Goal: Task Accomplishment & Management: Manage account settings

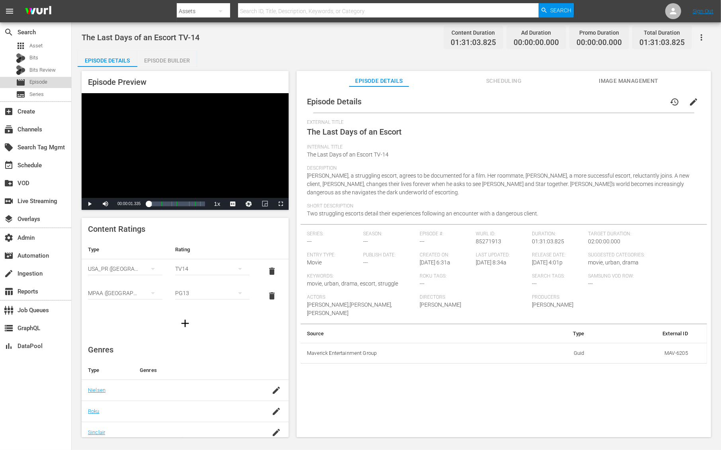
click at [39, 82] on span "Episode" at bounding box center [38, 82] width 18 height 8
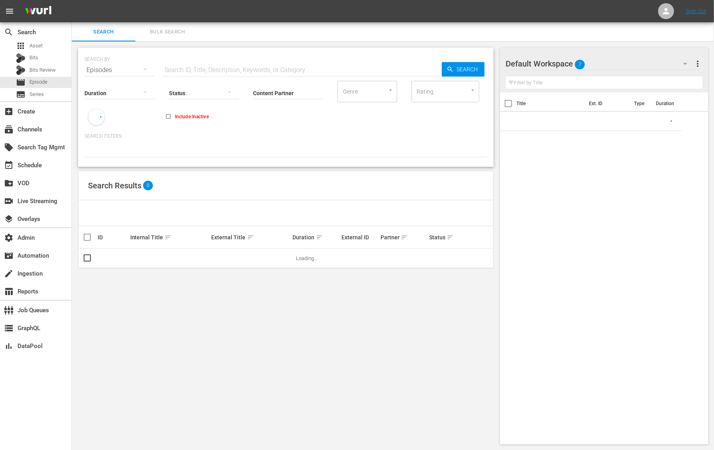
click at [189, 69] on input "text" at bounding box center [301, 70] width 279 height 19
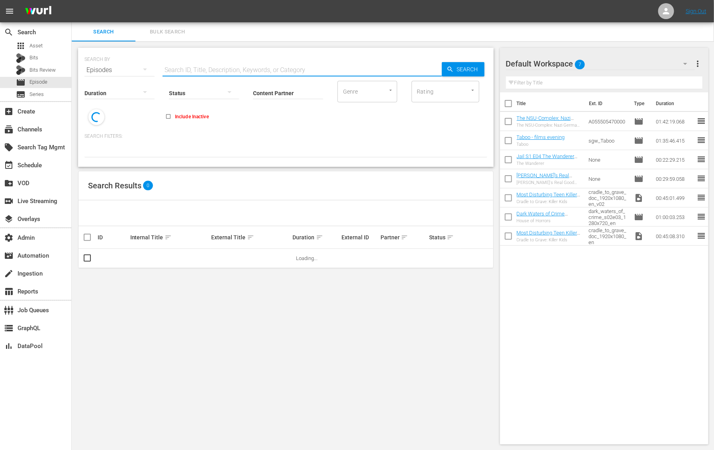
paste input "61430570"
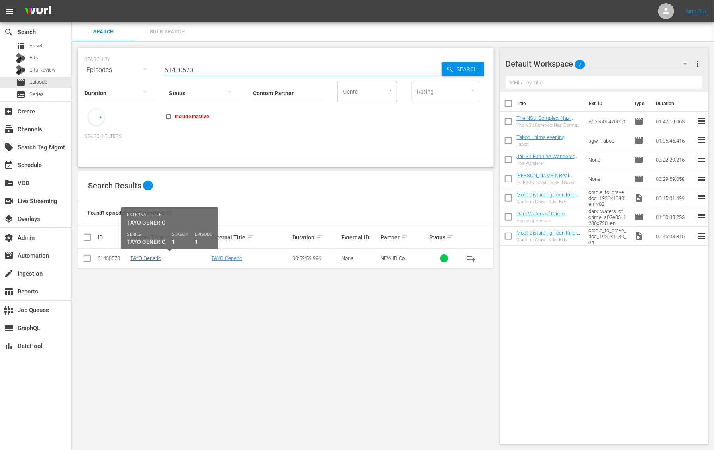
type input "61430570"
click at [152, 256] on link "TAYO Generic" at bounding box center [145, 258] width 31 height 6
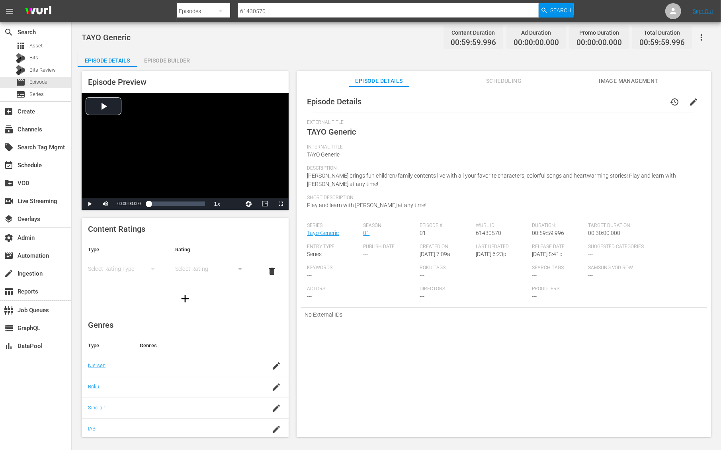
click at [497, 82] on span "Scheduling" at bounding box center [504, 81] width 60 height 10
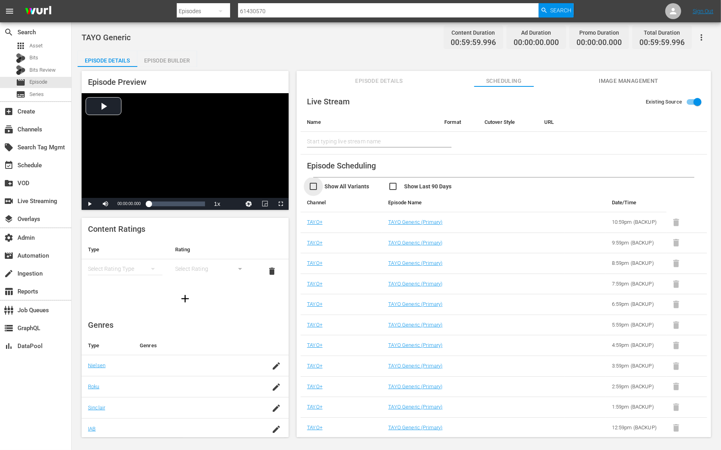
click at [314, 186] on input "checkbox" at bounding box center [349, 188] width 80 height 12
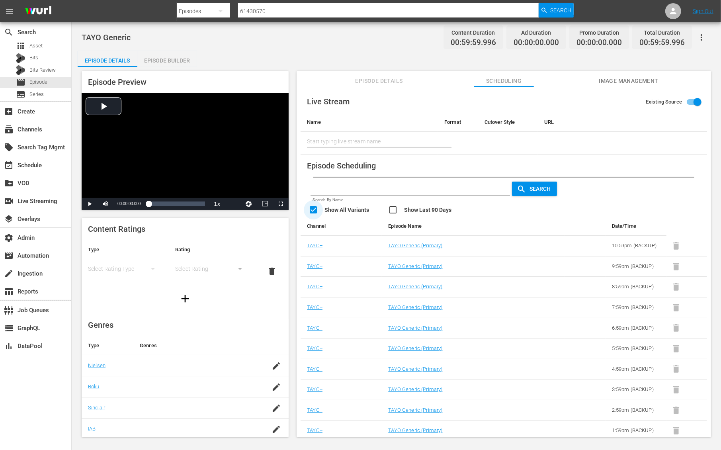
click at [313, 208] on input "checkbox" at bounding box center [349, 211] width 80 height 12
checkbox input "false"
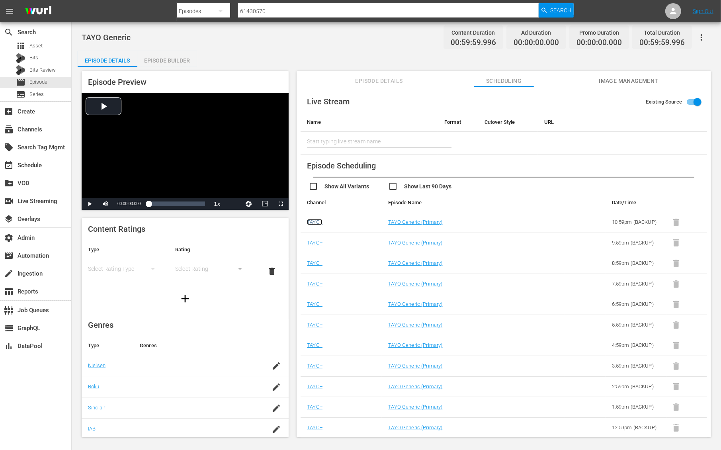
click at [313, 222] on link "TAYO+" at bounding box center [315, 222] width 16 height 6
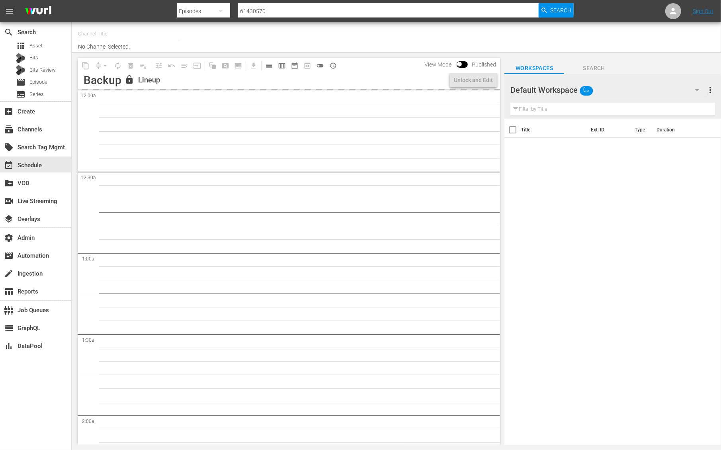
type input "TAYO+ - Wurl API (1814)"
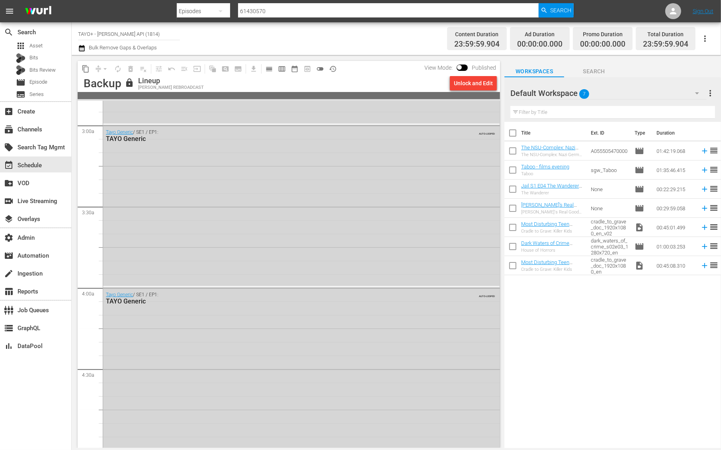
scroll to position [506, 0]
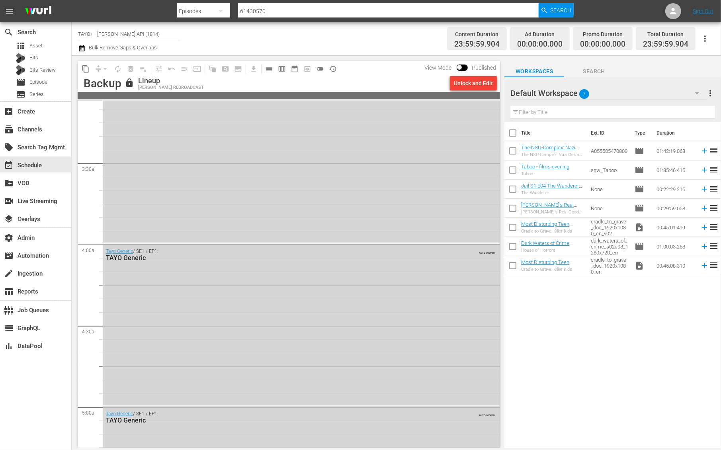
click at [333, 318] on div "Tayo Generic / SE1 / EP1: TAYO Generic AUTO-LOOPED" at bounding box center [301, 325] width 397 height 160
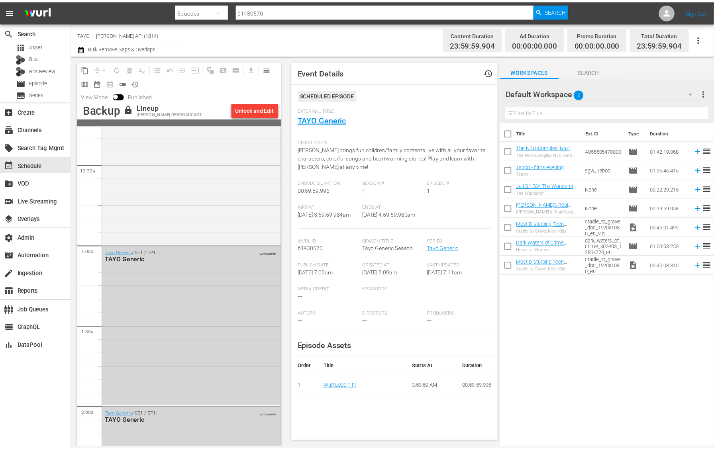
scroll to position [0, 0]
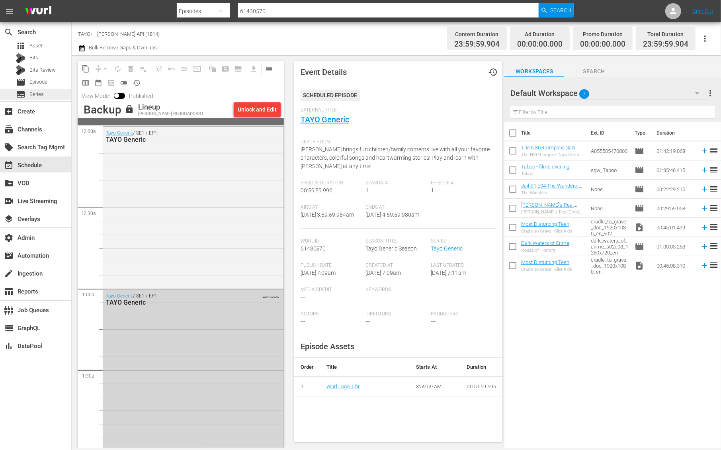
click at [48, 90] on div "subtitles Series" at bounding box center [35, 94] width 71 height 11
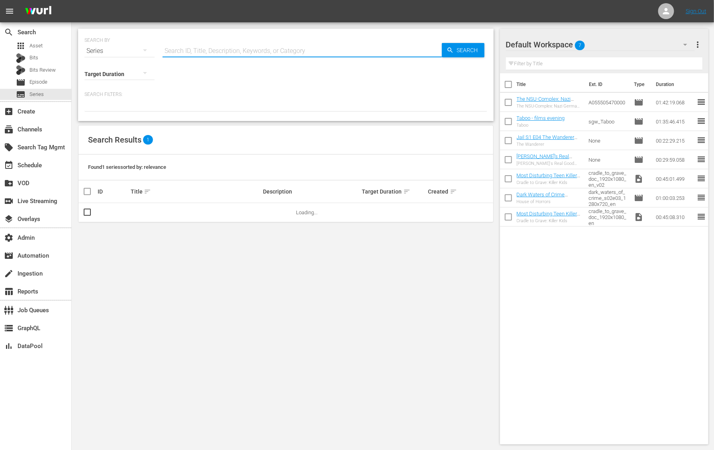
click at [199, 48] on input "text" at bounding box center [301, 50] width 279 height 19
paste input "61430570"
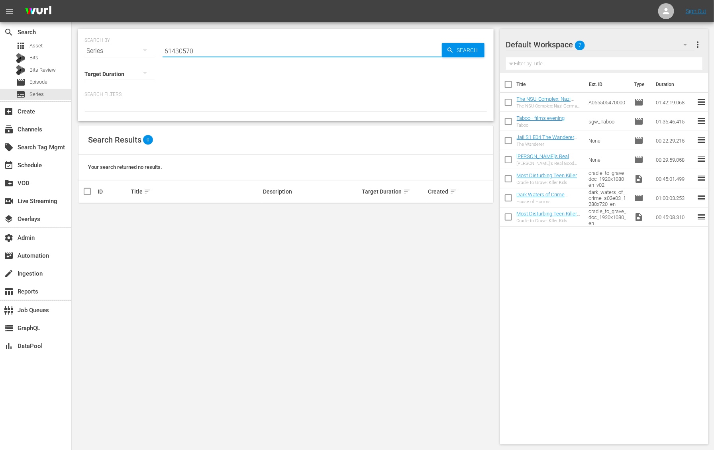
type input "61430570"
click at [127, 49] on div "Series" at bounding box center [119, 51] width 70 height 22
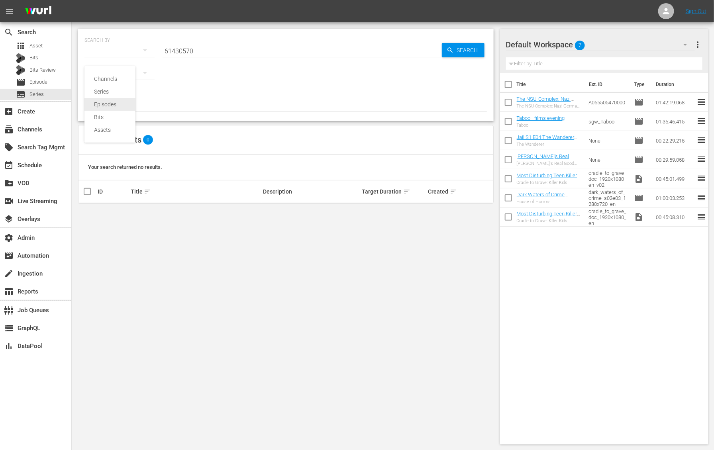
click at [108, 102] on div "Episodes" at bounding box center [110, 104] width 32 height 13
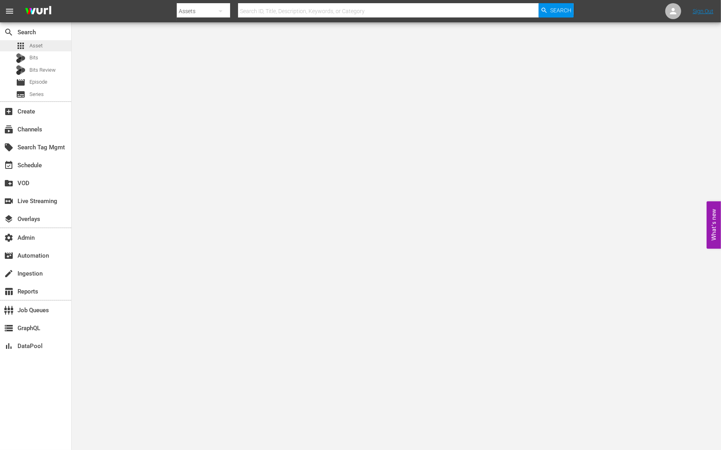
click at [43, 40] on div "apps Asset" at bounding box center [35, 45] width 71 height 11
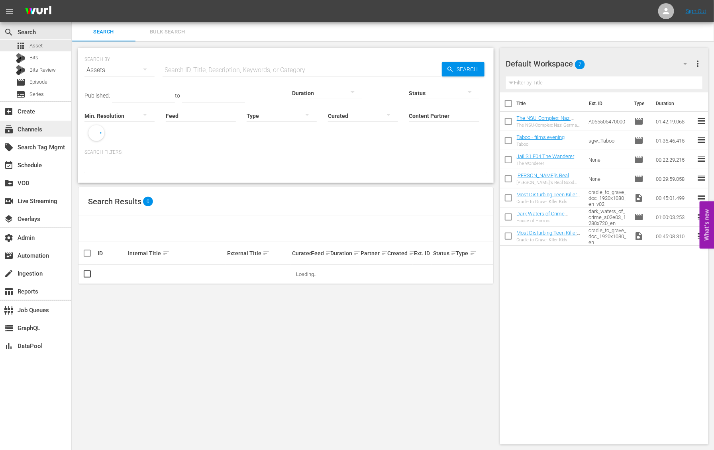
click at [36, 132] on div "subscriptions Channels" at bounding box center [22, 128] width 45 height 7
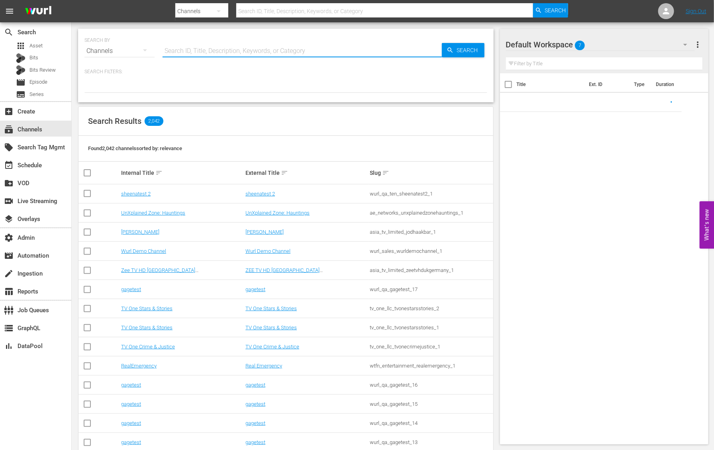
click at [180, 53] on input "text" at bounding box center [301, 50] width 279 height 19
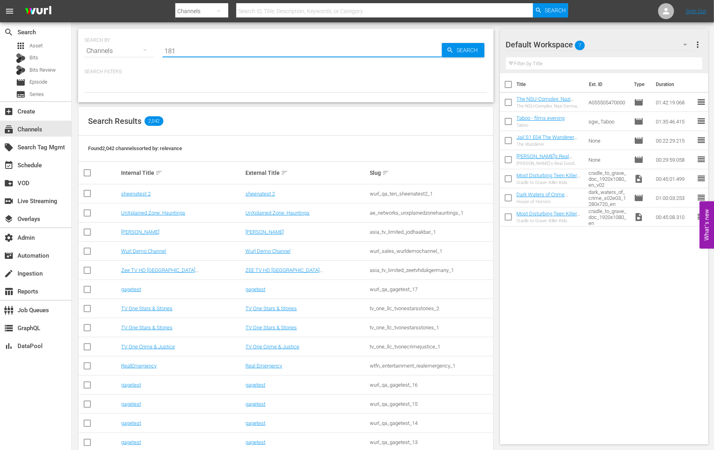
type input "1814"
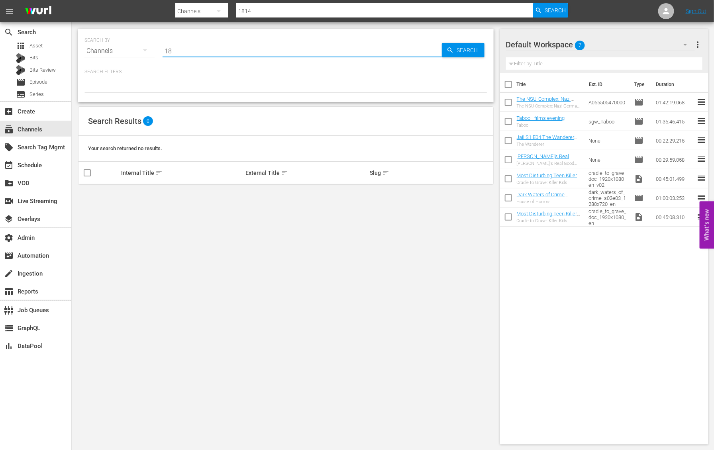
type input "1"
type input "tayo"
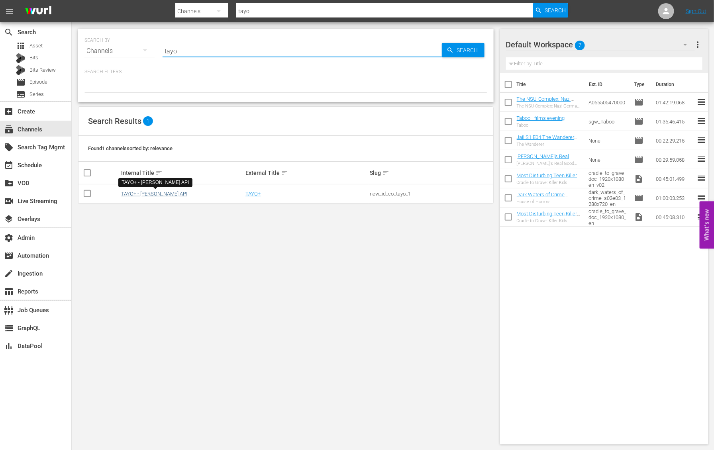
type input "tayo"
click at [144, 192] on link "TAYO+ - Wurl API" at bounding box center [154, 194] width 66 height 6
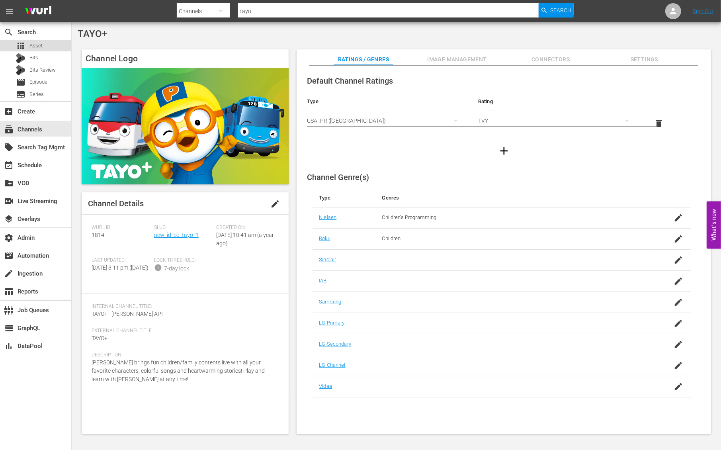
click at [47, 47] on div "apps Asset" at bounding box center [35, 45] width 71 height 11
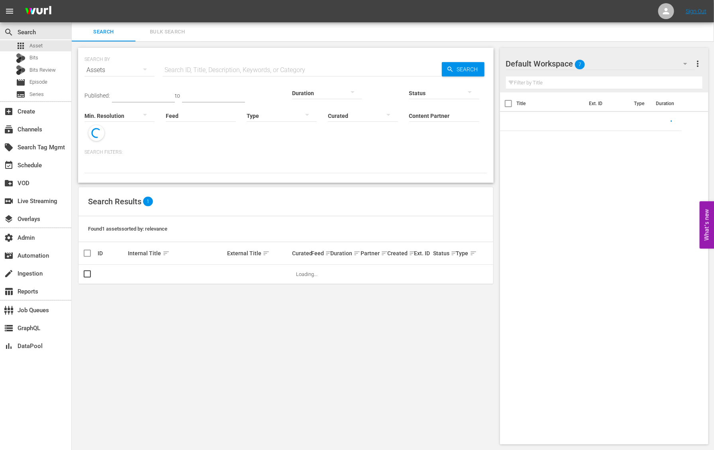
click at [232, 70] on input "text" at bounding box center [301, 70] width 279 height 19
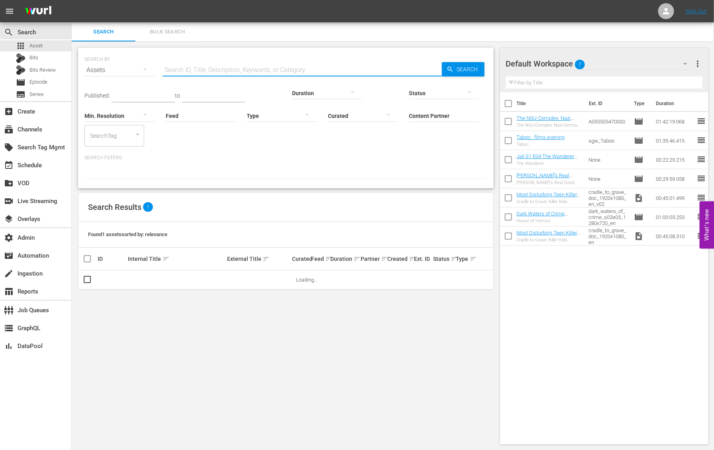
paste input "roku_new_id_co_tayo_1_us_hls_wfo"
type input "roku_new_id_co_tayo_1_us_hls_wfo"
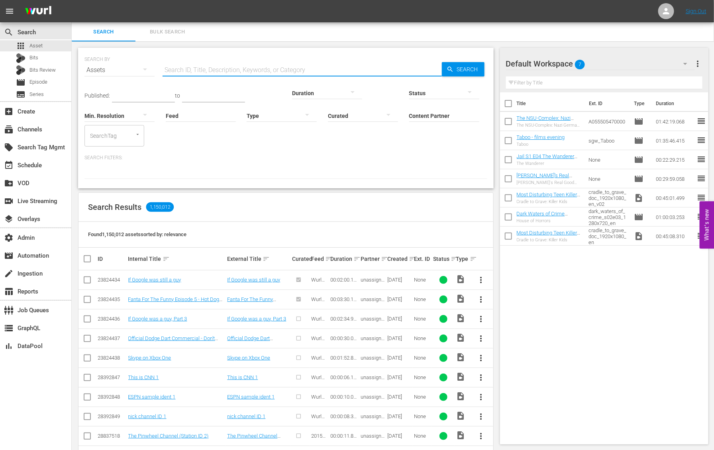
paste input "61430570"
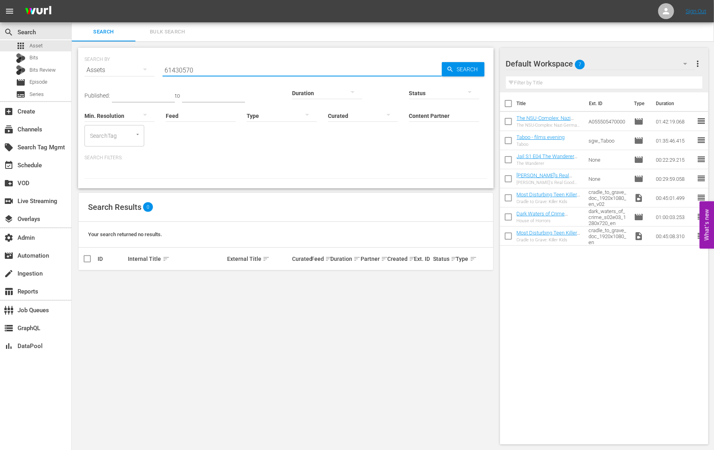
type input "61430570"
click at [272, 318] on div "SEARCH BY Search By Assets Search ID, Title, Description, Keywords, or Category…" at bounding box center [286, 245] width 428 height 409
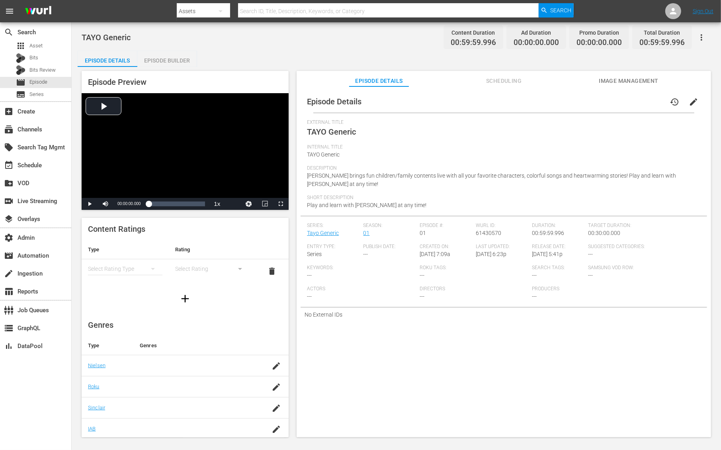
click at [495, 82] on span "Scheduling" at bounding box center [504, 81] width 60 height 10
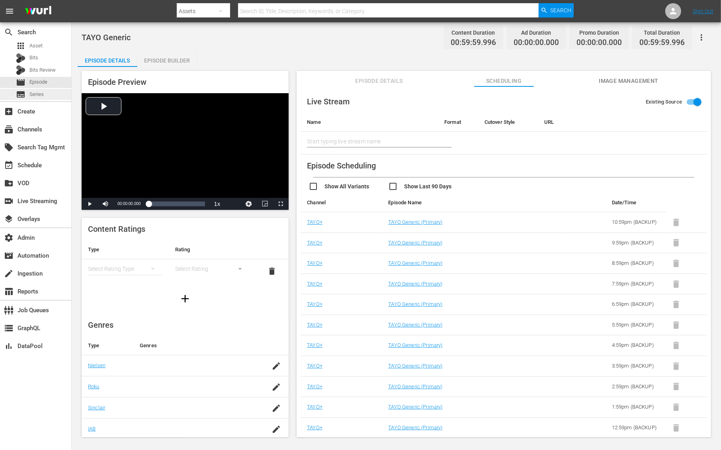
click at [41, 94] on span "Series" at bounding box center [36, 94] width 14 height 8
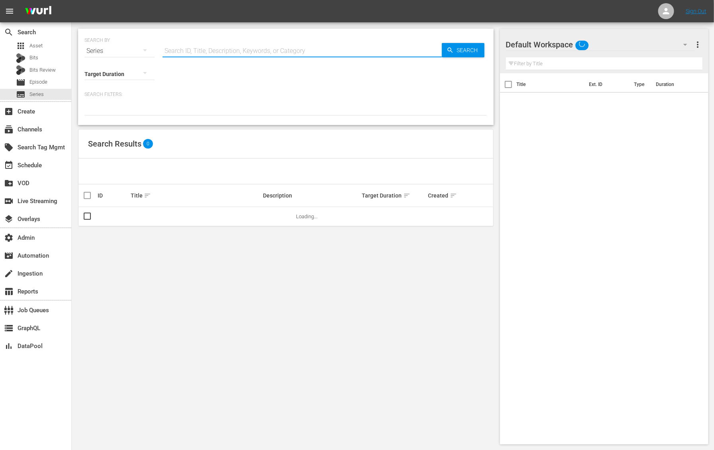
click at [204, 46] on input "text" at bounding box center [301, 50] width 279 height 19
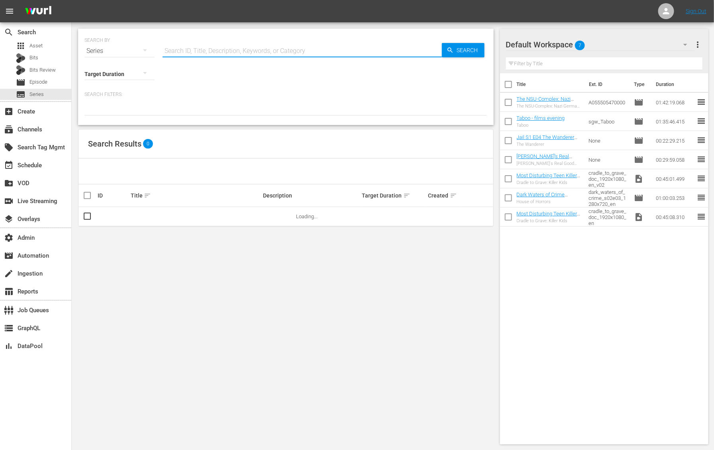
paste input "56777576"
type input "56777576"
click at [154, 217] on link "Tayo Generic" at bounding box center [145, 216] width 29 height 6
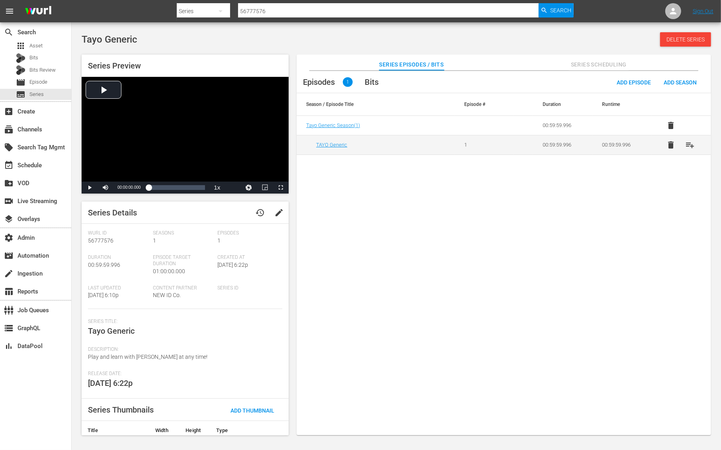
click at [349, 251] on div "Episodes 1 Bits Add Episode Add Season Season / Episode Title Episode # Duratio…" at bounding box center [504, 257] width 415 height 373
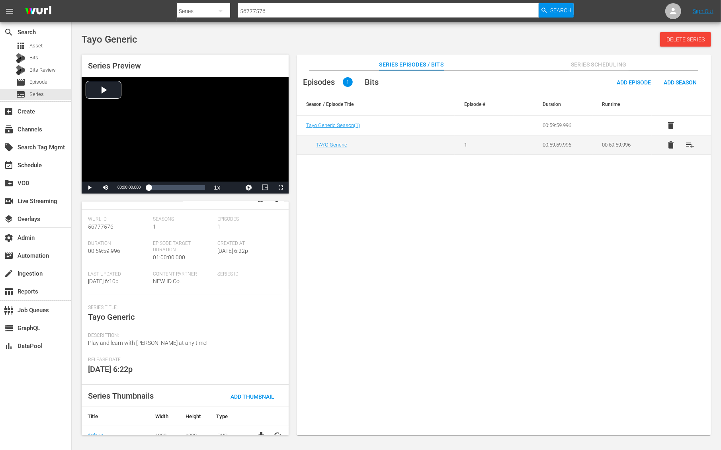
scroll to position [24, 0]
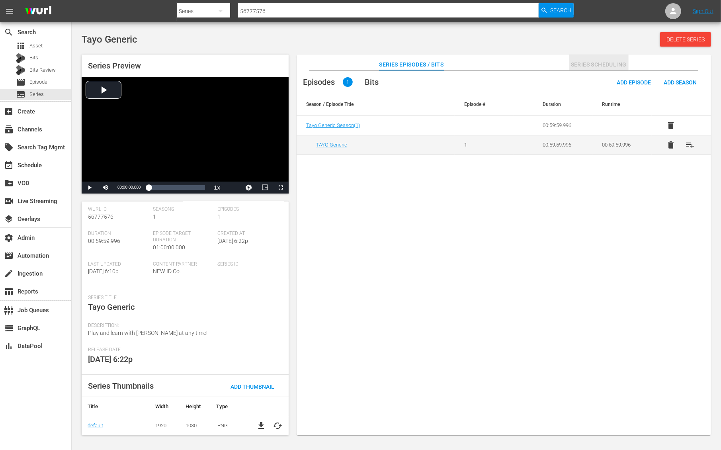
click at [599, 65] on span "Series Scheduling" at bounding box center [599, 65] width 60 height 10
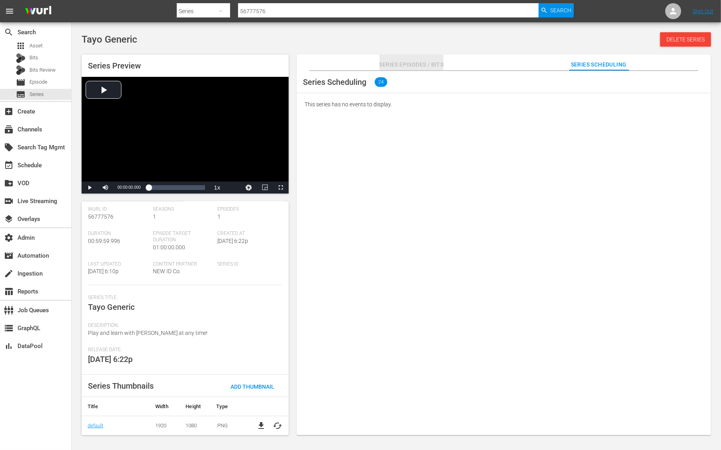
click at [418, 66] on span "Series Episodes / Bits" at bounding box center [411, 65] width 65 height 10
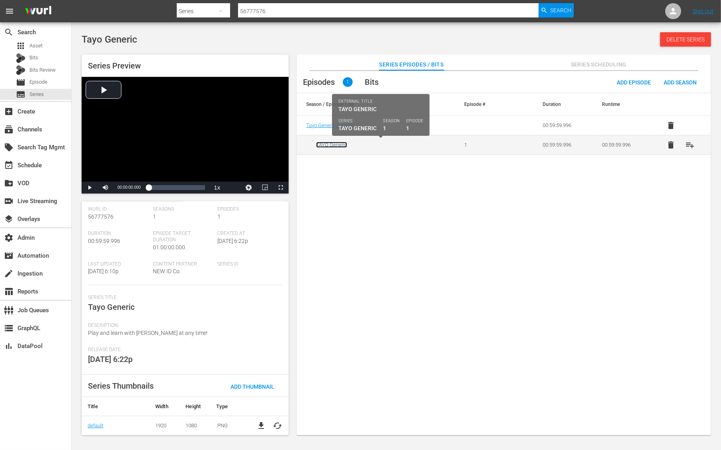
click at [330, 144] on link "TAYO Generic" at bounding box center [331, 145] width 31 height 6
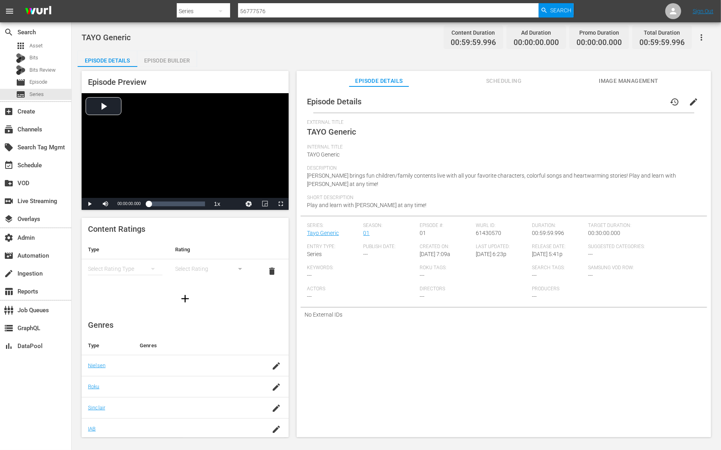
click at [498, 78] on span "Scheduling" at bounding box center [504, 81] width 60 height 10
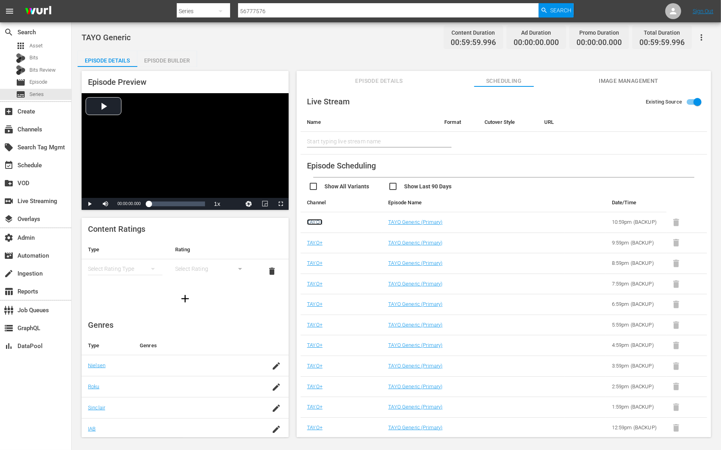
click at [313, 221] on link "TAYO+" at bounding box center [315, 222] width 16 height 6
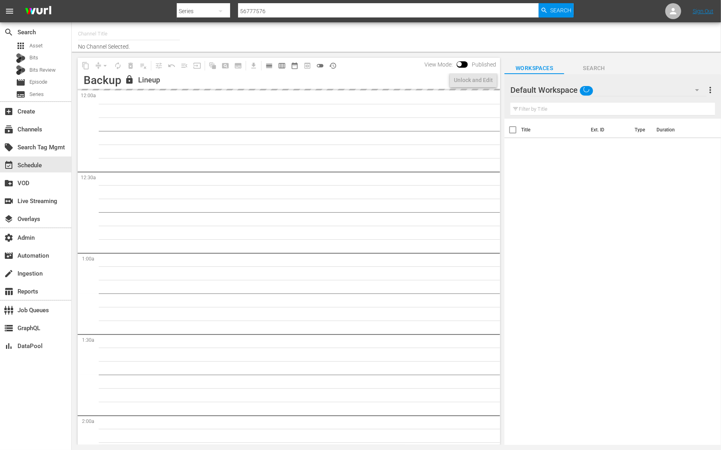
type input "TAYO+ - Wurl API (1814)"
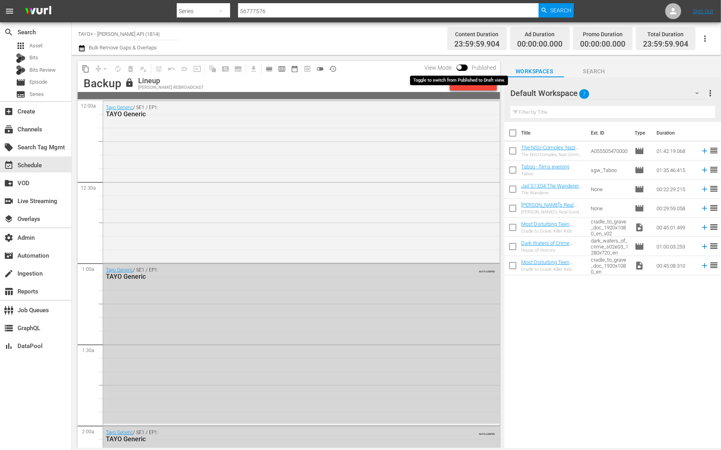
click at [466, 67] on input "checkbox" at bounding box center [459, 69] width 17 height 6
click at [466, 67] on input "checkbox" at bounding box center [468, 69] width 17 height 6
checkbox input "false"
click at [463, 83] on div "Unlock and Edit" at bounding box center [473, 83] width 39 height 14
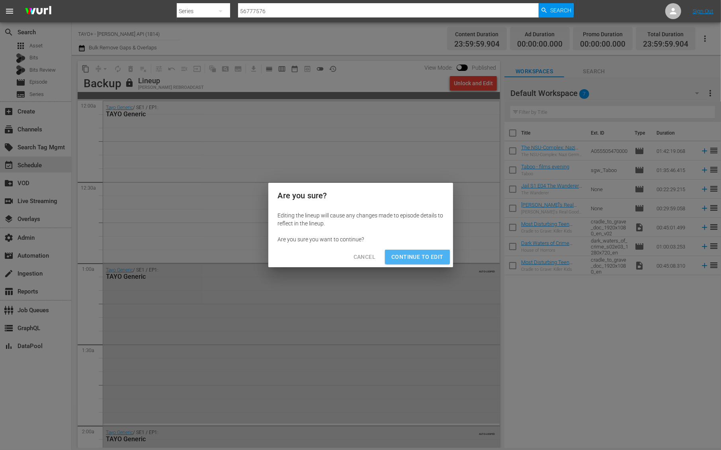
click at [418, 256] on span "Continue to Edit" at bounding box center [417, 257] width 52 height 10
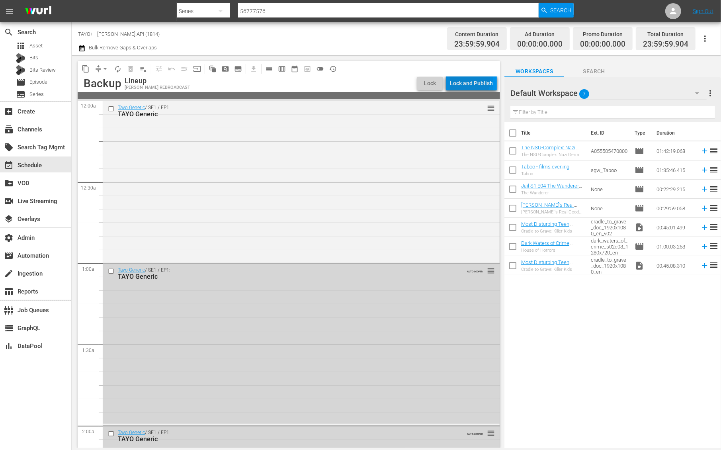
click at [467, 81] on div "Lock and Publish" at bounding box center [471, 83] width 43 height 14
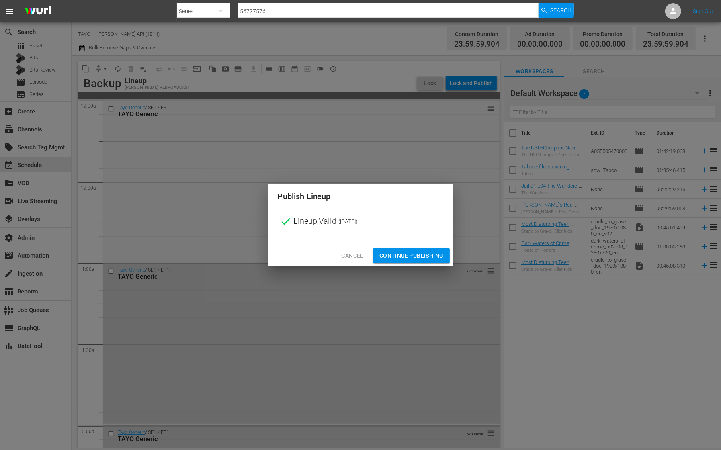
click at [396, 255] on span "Continue Publishing" at bounding box center [411, 256] width 64 height 10
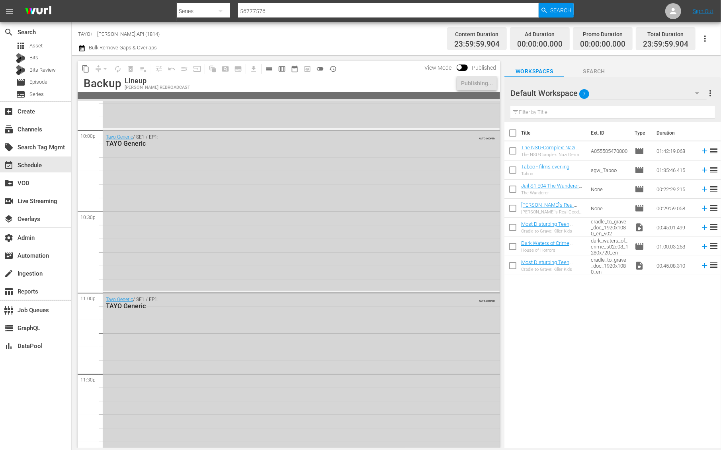
scroll to position [3568, 0]
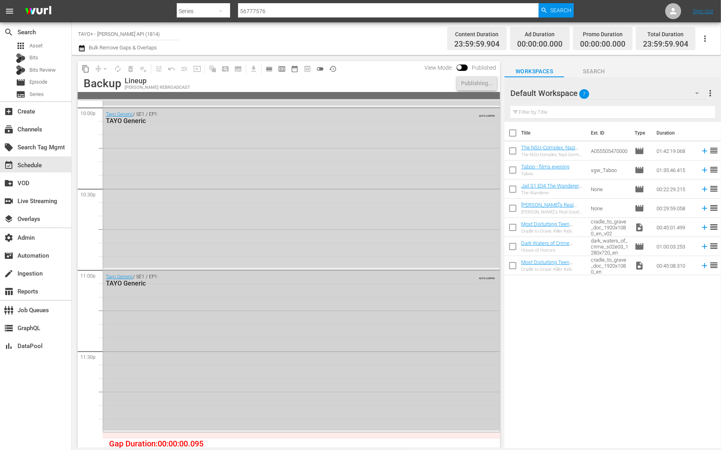
click at [236, 401] on div "Tayo Generic / SE1 / EP1: TAYO Generic AUTO-LOOPED" at bounding box center [301, 350] width 397 height 160
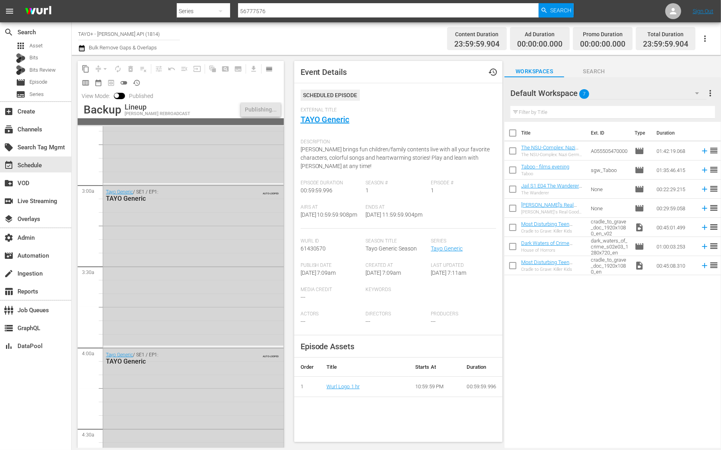
scroll to position [0, 0]
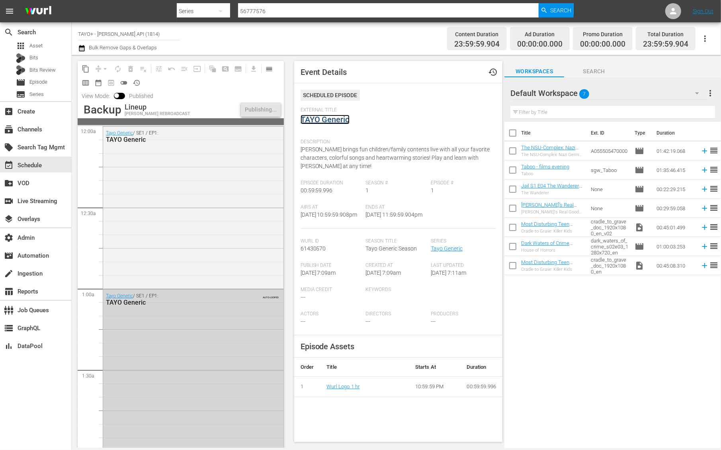
click at [335, 120] on link "TAYO Generic" at bounding box center [325, 120] width 49 height 10
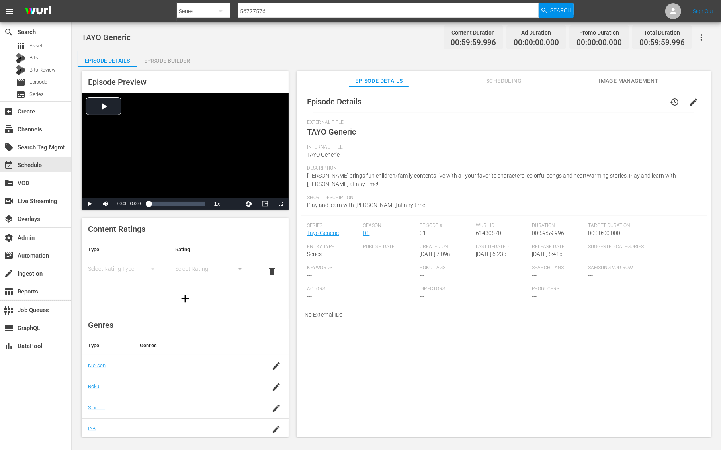
click at [649, 79] on span "Image Management" at bounding box center [629, 81] width 60 height 10
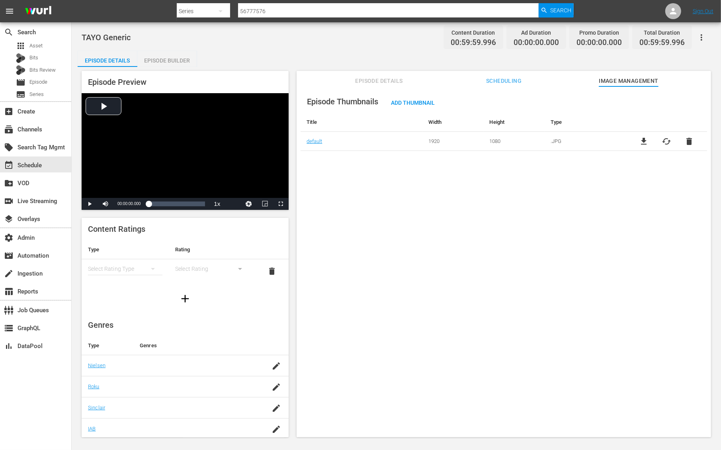
click at [432, 212] on div "Episode Thumbnails Add Thumbnail Title Width Height Type default 1920 1080 .JPG…" at bounding box center [504, 265] width 415 height 358
click at [499, 78] on span "Scheduling" at bounding box center [504, 81] width 60 height 10
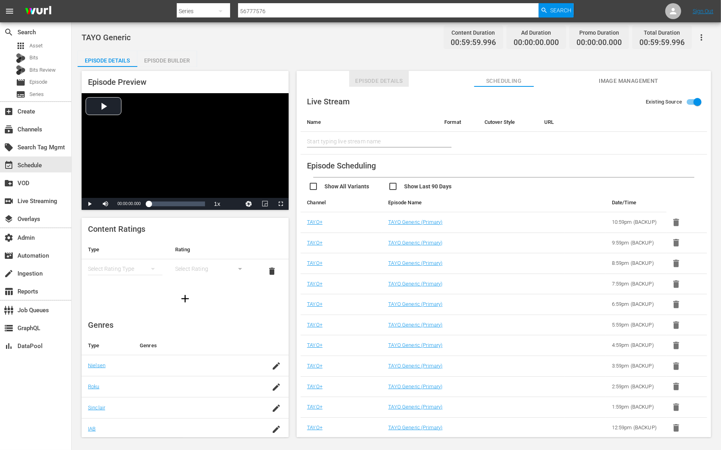
click at [372, 78] on span "Episode Details" at bounding box center [379, 81] width 60 height 10
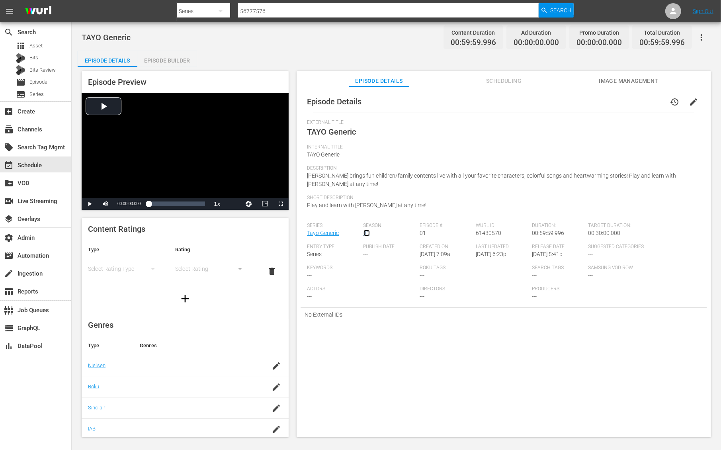
click at [365, 230] on link "01" at bounding box center [367, 233] width 6 height 6
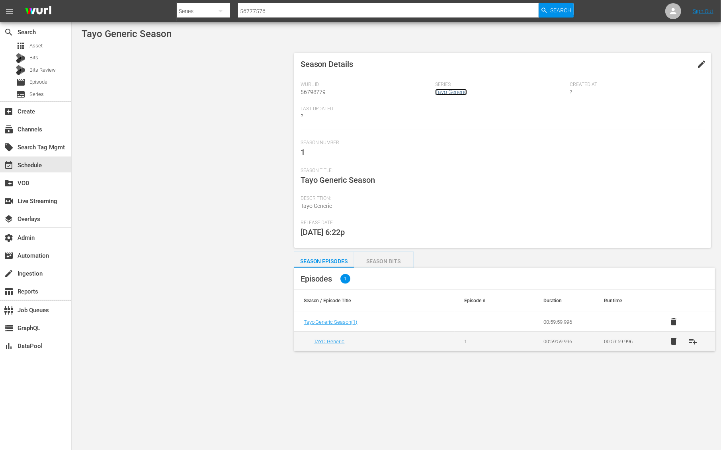
click at [447, 93] on link "Tayo Generic" at bounding box center [451, 92] width 32 height 6
